Goal: Task Accomplishment & Management: Complete application form

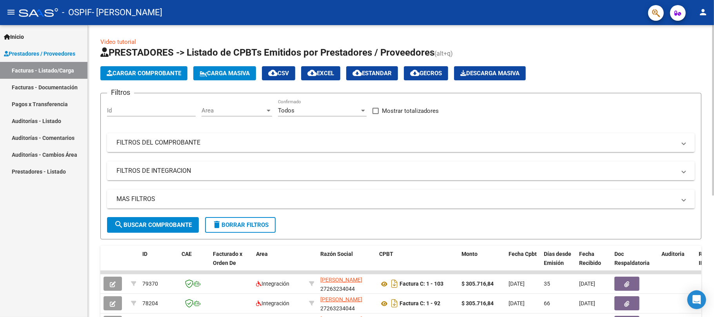
click at [129, 77] on button "Cargar Comprobante" at bounding box center [143, 73] width 87 height 14
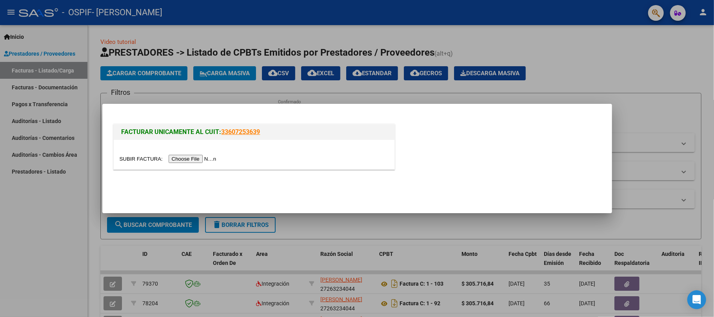
click at [206, 158] on input "file" at bounding box center [169, 159] width 99 height 8
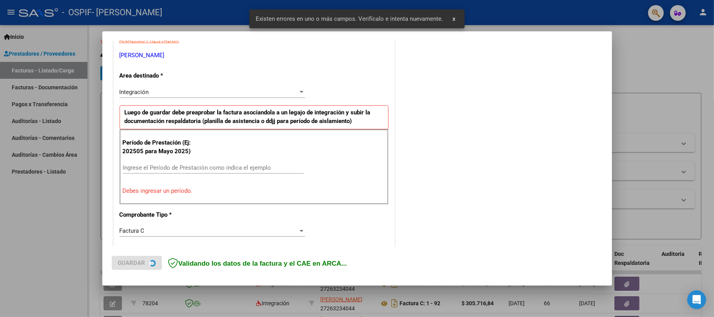
scroll to position [156, 0]
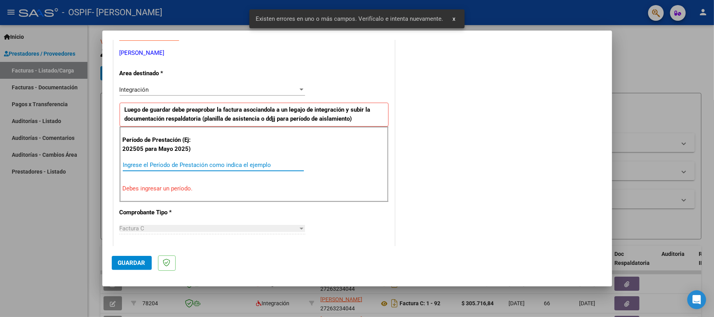
click at [168, 164] on input "Ingrese el Período de Prestación como indica el ejemplo" at bounding box center [213, 165] width 181 height 7
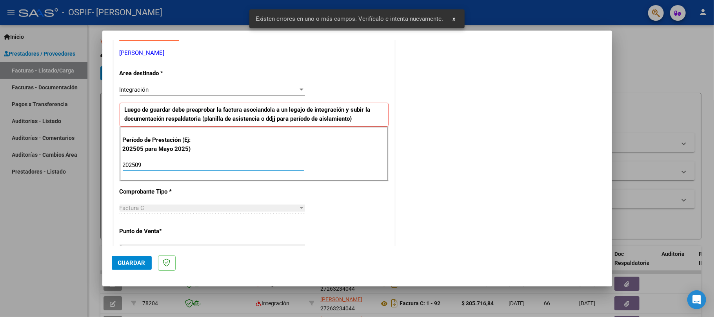
type input "202509"
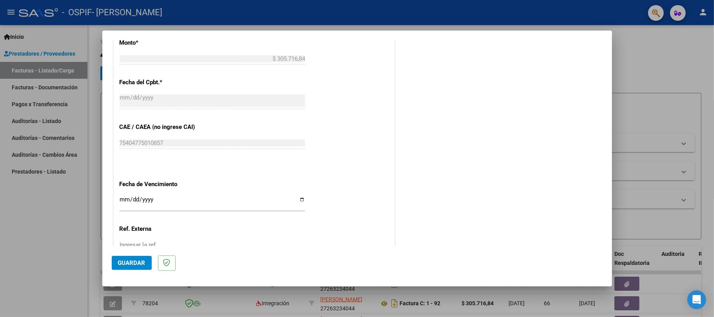
scroll to position [470, 0]
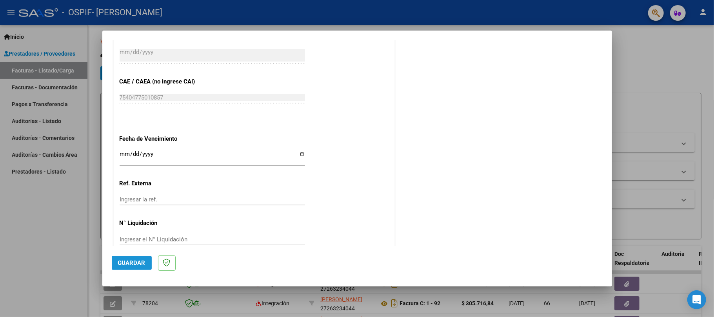
click at [133, 260] on span "Guardar" at bounding box center [131, 263] width 27 height 7
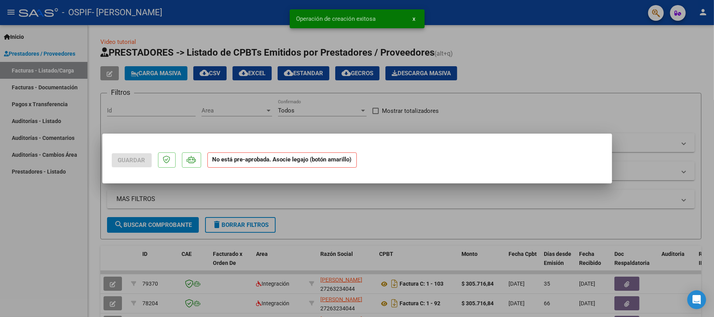
scroll to position [0, 0]
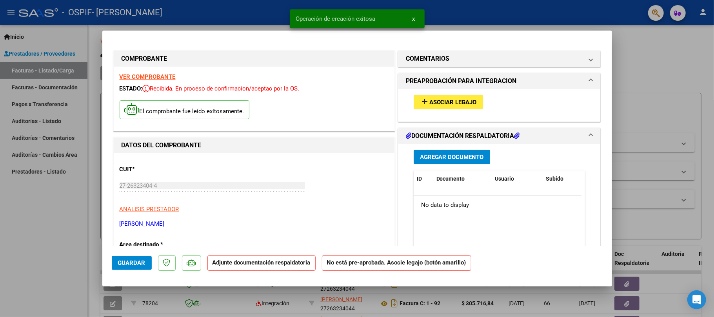
click at [465, 101] on span "Asociar Legajo" at bounding box center [453, 102] width 47 height 7
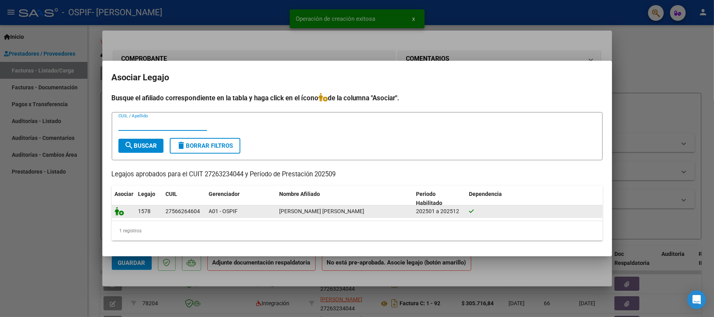
click at [117, 212] on icon at bounding box center [119, 211] width 9 height 9
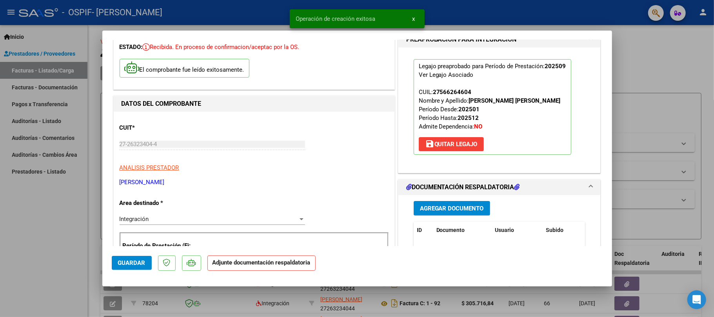
scroll to position [104, 0]
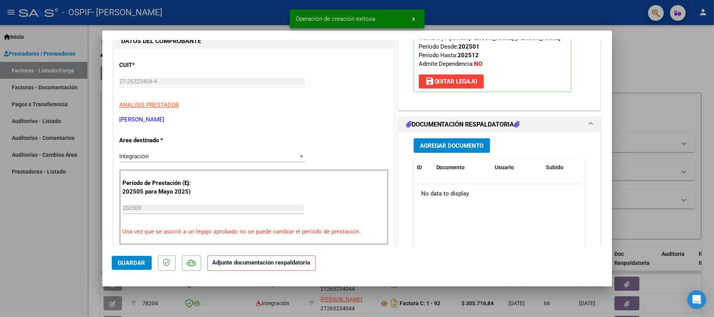
click at [433, 140] on button "Agregar Documento" at bounding box center [452, 145] width 76 height 15
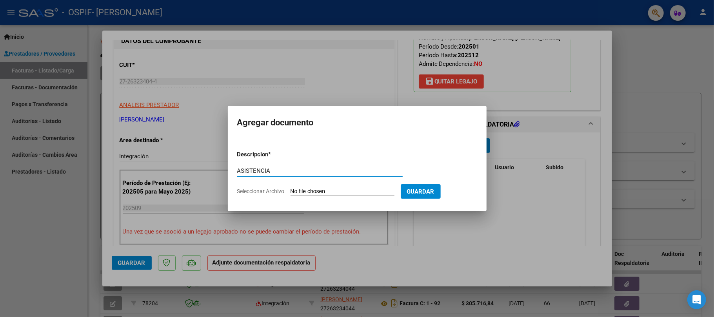
type input "ASISTENCIA"
click at [330, 186] on form "Descripcion * ASISTENCIA Escriba aquí una descripcion Seleccionar Archivo Guard…" at bounding box center [357, 172] width 240 height 57
click at [332, 188] on app-file-uploader "Seleccionar Archivo" at bounding box center [319, 191] width 164 height 7
click at [333, 188] on app-file-uploader "Seleccionar Archivo" at bounding box center [319, 191] width 164 height 7
click at [333, 188] on input "Seleccionar Archivo" at bounding box center [343, 191] width 104 height 7
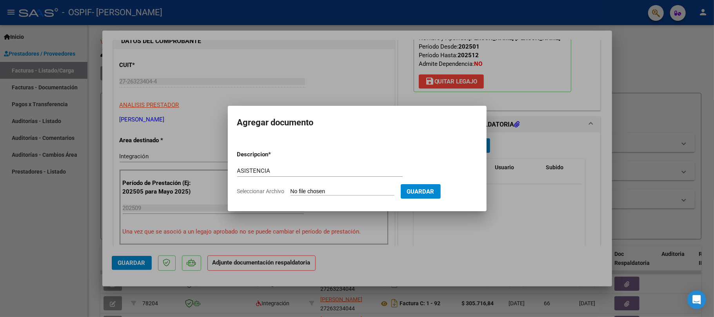
type input "C:\fakepath\[PERSON_NAME] [DATE] transporte .pdf"
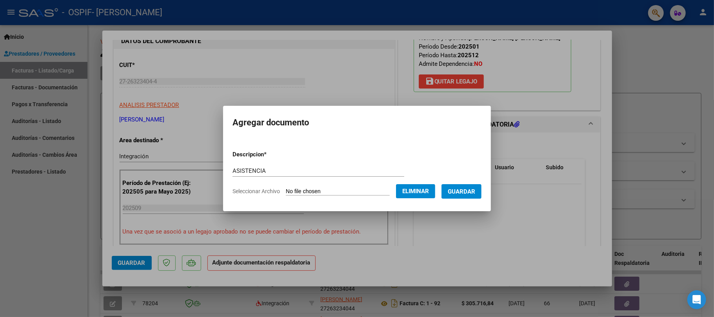
click at [468, 190] on span "Guardar" at bounding box center [461, 191] width 27 height 7
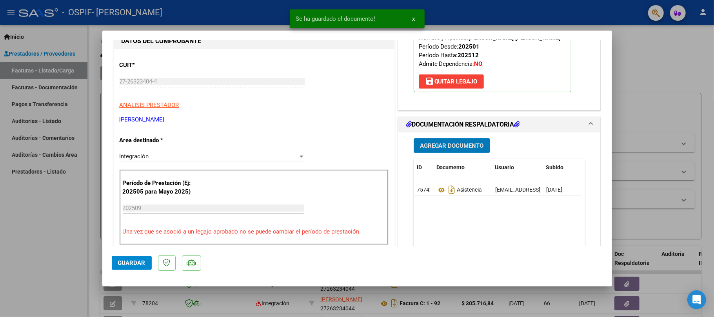
click at [130, 269] on button "Guardar" at bounding box center [132, 263] width 40 height 14
click at [123, 263] on span "Guardar" at bounding box center [131, 263] width 27 height 7
click at [107, 257] on mat-dialog-container "COMPROBANTE VER COMPROBANTE ESTADO: Recibida. En proceso de confirmacion/acepta…" at bounding box center [357, 159] width 510 height 256
click at [82, 257] on div at bounding box center [357, 158] width 714 height 317
type input "$ 0,00"
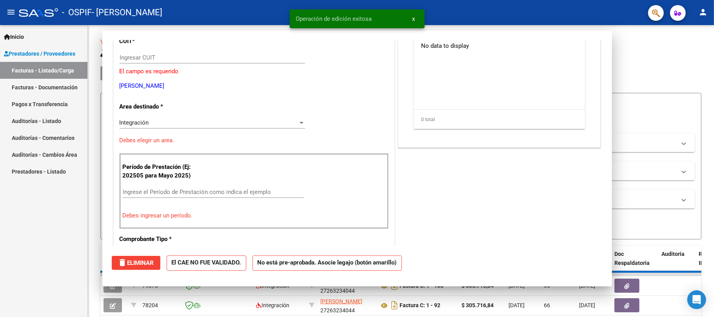
scroll to position [80, 0]
